Goal: Information Seeking & Learning: Understand process/instructions

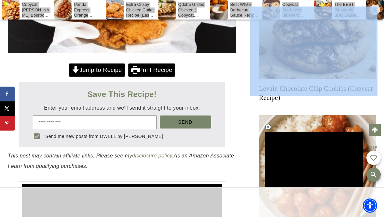
click at [76, 74] on icon at bounding box center [75, 69] width 7 height 7
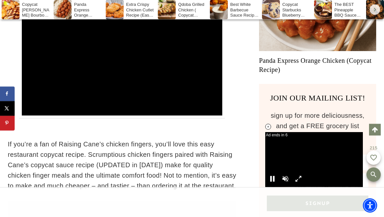
scroll to position [6564, 0]
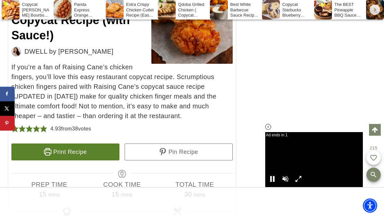
click at [69, 161] on link "Print Recipe" at bounding box center [65, 152] width 108 height 17
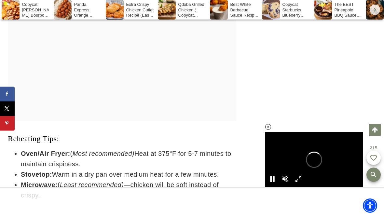
scroll to position [0, 0]
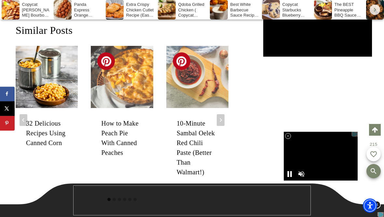
click at [133, 92] on img "2 of 6" at bounding box center [122, 77] width 62 height 62
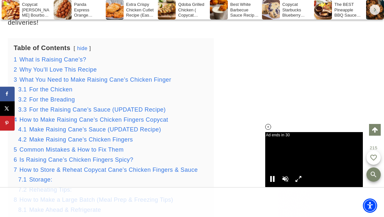
click at [194, 214] on html at bounding box center [192, 202] width 237 height 29
